Goal: Task Accomplishment & Management: Use online tool/utility

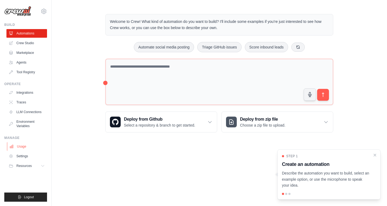
click at [21, 146] on link "Usage" at bounding box center [27, 146] width 41 height 9
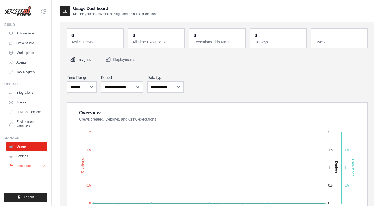
click at [29, 165] on span "Resources" at bounding box center [24, 166] width 15 height 4
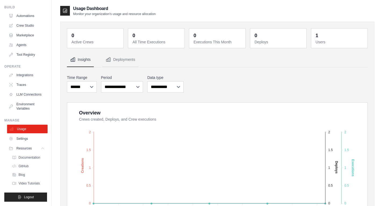
click at [26, 128] on link "Usage" at bounding box center [27, 129] width 41 height 9
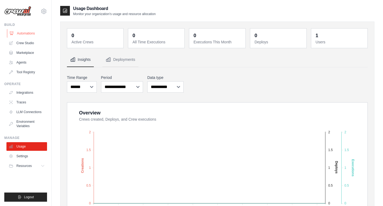
click at [29, 33] on link "Automations" at bounding box center [27, 33] width 41 height 9
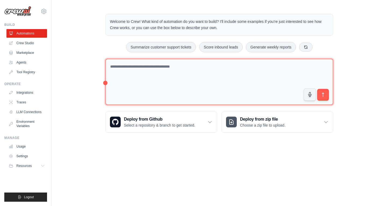
click at [153, 77] on textarea at bounding box center [219, 82] width 228 height 47
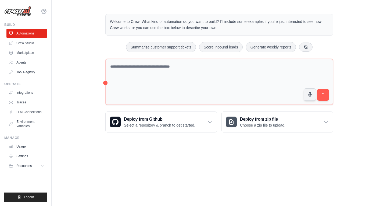
click at [43, 13] on icon at bounding box center [44, 11] width 6 height 6
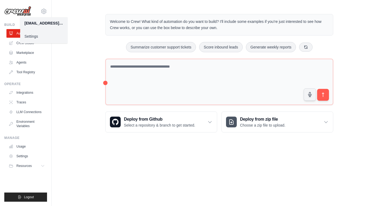
click at [38, 38] on link "Settings" at bounding box center [43, 36] width 47 height 10
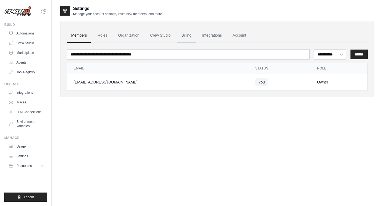
click at [180, 33] on link "Billing" at bounding box center [186, 35] width 19 height 15
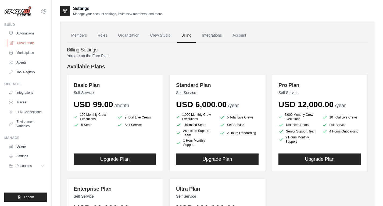
click at [34, 40] on link "Crew Studio" at bounding box center [27, 43] width 41 height 9
